Goal: Transaction & Acquisition: Purchase product/service

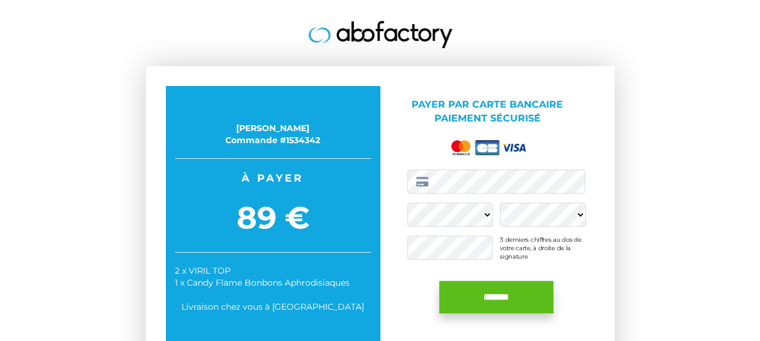
click at [507, 295] on input "*******" at bounding box center [496, 297] width 114 height 32
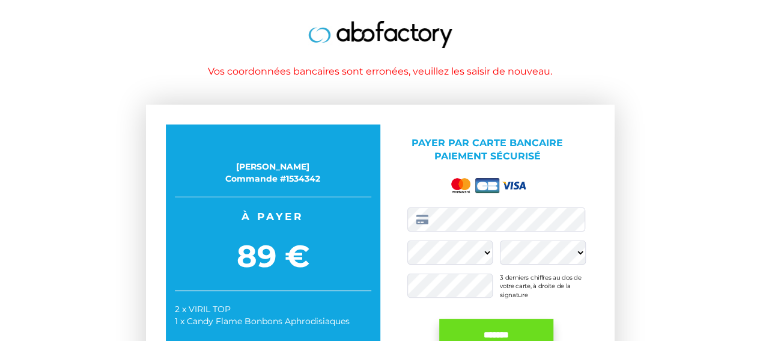
click at [472, 299] on div "*******" at bounding box center [496, 295] width 178 height 111
click at [483, 330] on input "*******" at bounding box center [496, 334] width 114 height 32
